Goal: Check status: Check status

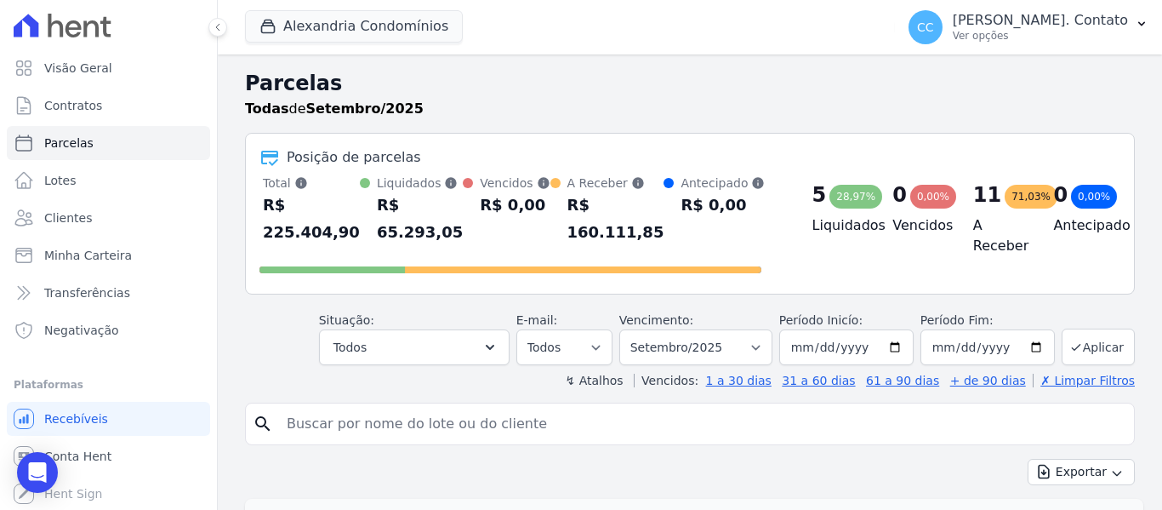
select select
click at [889, 329] on input "2025-09-01" at bounding box center [846, 347] width 134 height 36
type input "[DATE]"
click at [1045, 145] on div "Posição de parcelas Total Soma das parcelas pagas, vencidas, em aberto e agenda…" at bounding box center [690, 214] width 890 height 162
click at [1105, 328] on button "Aplicar" at bounding box center [1098, 346] width 73 height 37
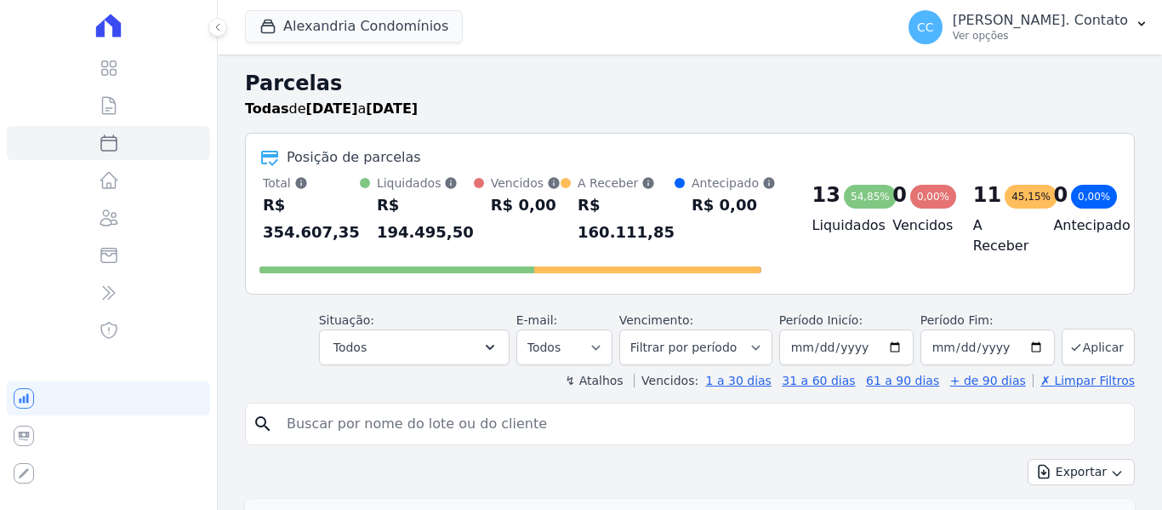
select select
